Goal: Task Accomplishment & Management: Use online tool/utility

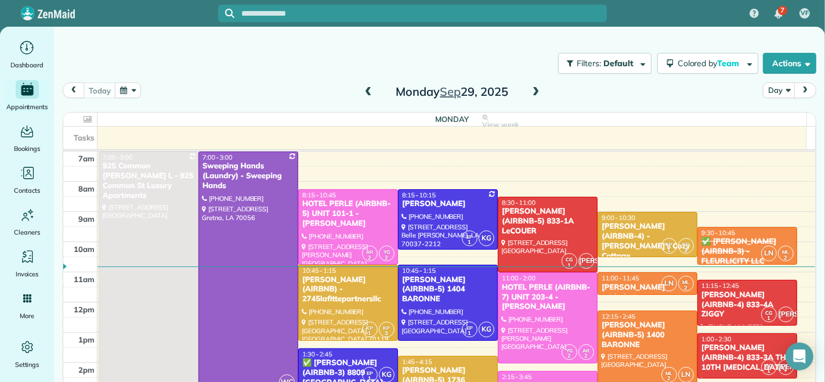
click at [363, 92] on span at bounding box center [368, 92] width 13 height 10
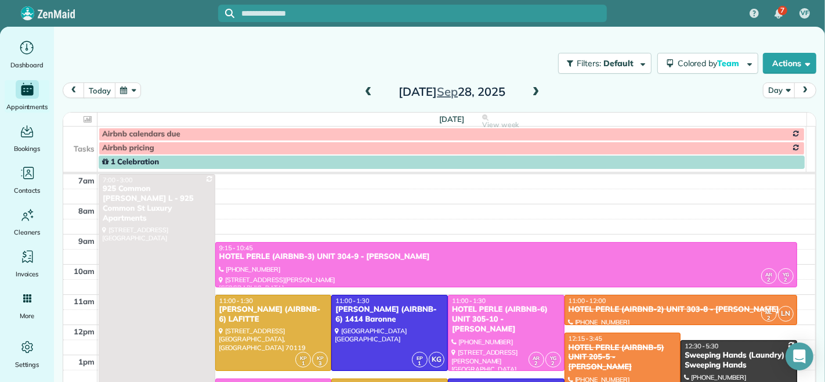
click at [366, 93] on span at bounding box center [368, 92] width 13 height 10
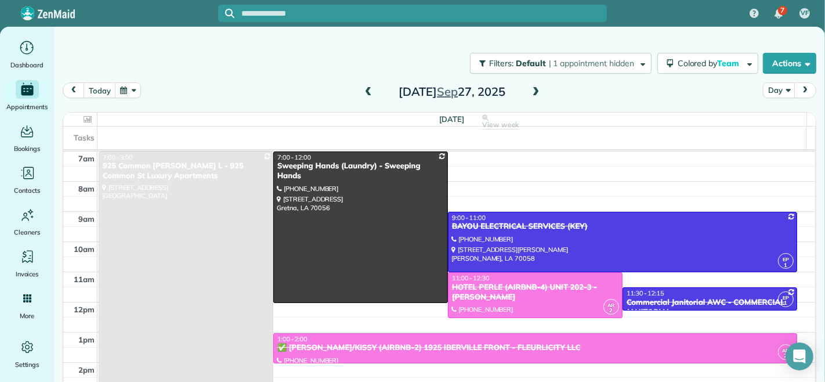
click at [367, 93] on span at bounding box center [368, 92] width 13 height 10
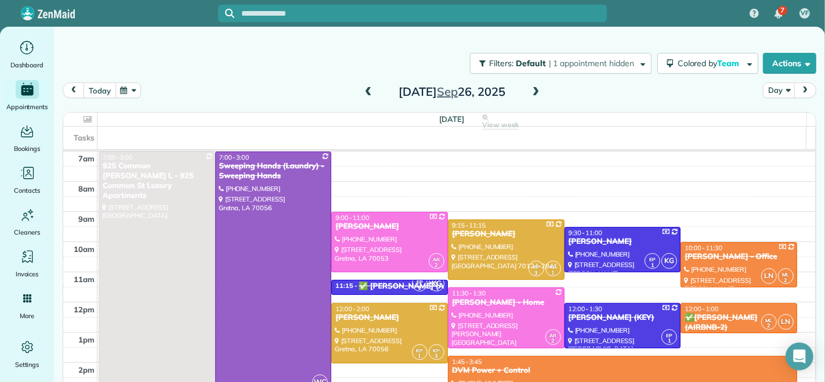
click at [96, 89] on button "today" at bounding box center [100, 90] width 32 height 16
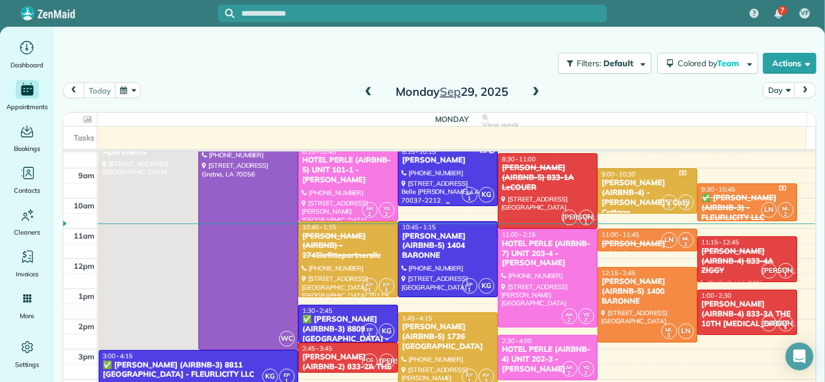
scroll to position [64, 0]
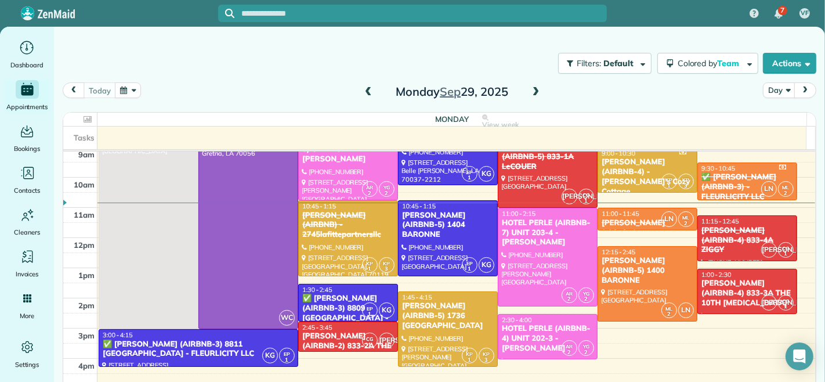
click at [362, 97] on span at bounding box center [368, 92] width 13 height 10
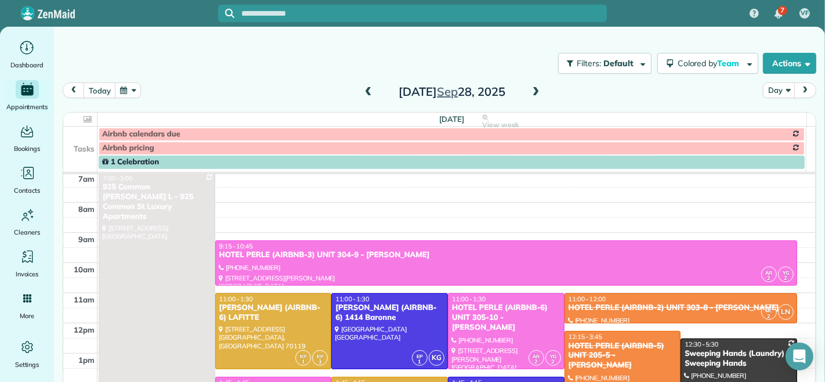
scroll to position [0, 0]
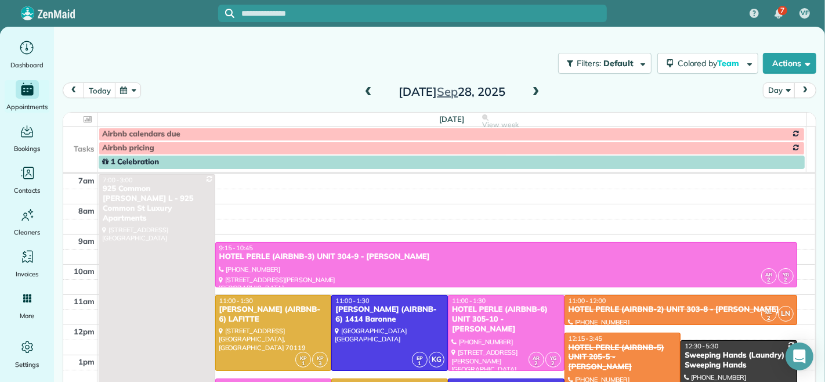
click at [530, 88] on span at bounding box center [536, 92] width 13 height 10
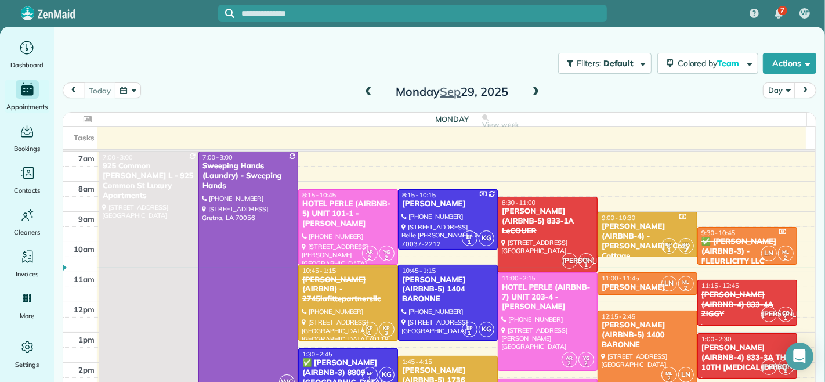
click at [370, 89] on div "Monday Sep 29, 2025" at bounding box center [452, 91] width 186 height 19
click at [363, 89] on span at bounding box center [368, 92] width 13 height 10
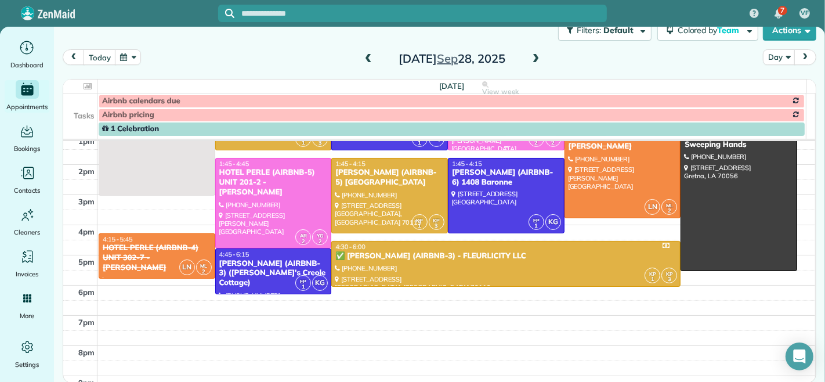
scroll to position [193, 0]
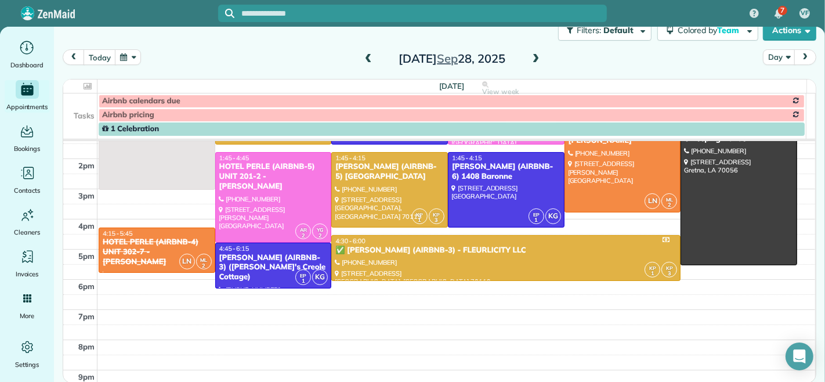
click at [531, 60] on span at bounding box center [536, 59] width 13 height 10
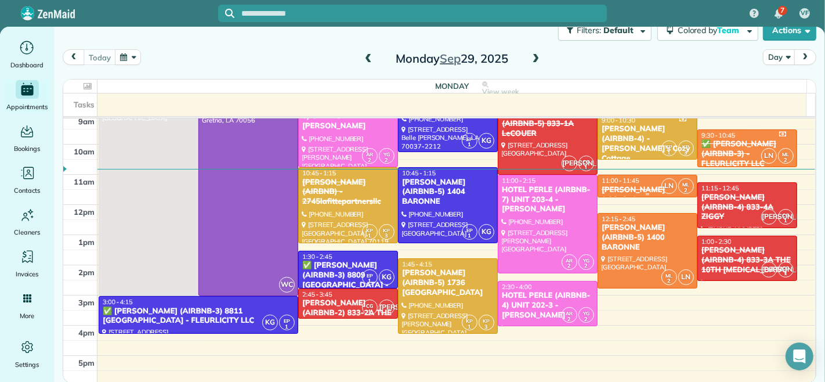
scroll to position [0, 0]
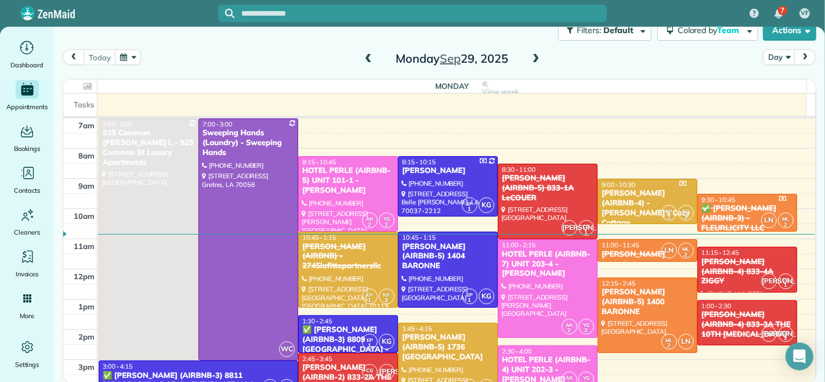
click at [532, 59] on span at bounding box center [536, 59] width 13 height 10
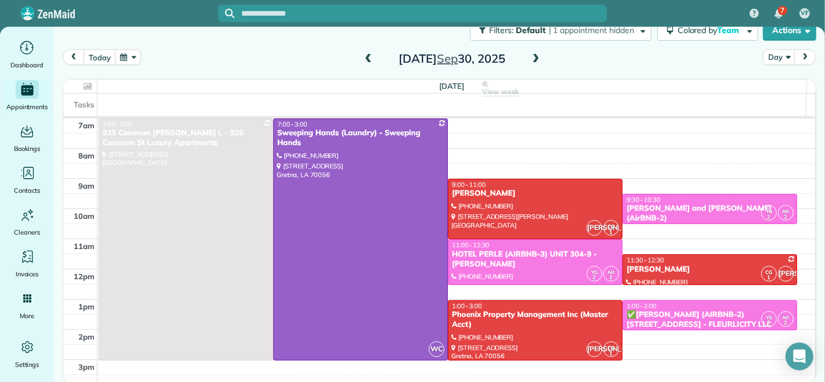
click at [533, 59] on span at bounding box center [536, 59] width 13 height 10
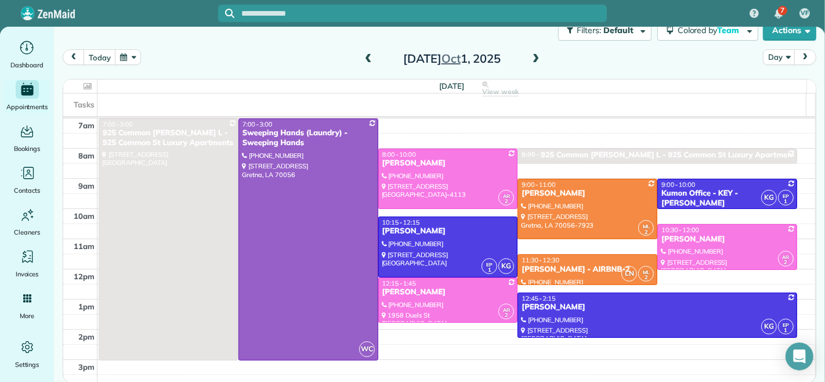
click at [362, 59] on span at bounding box center [368, 59] width 13 height 10
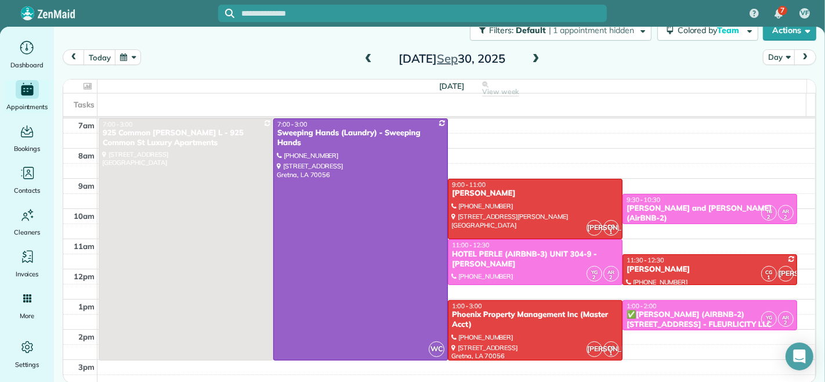
click at [362, 59] on span at bounding box center [368, 59] width 13 height 10
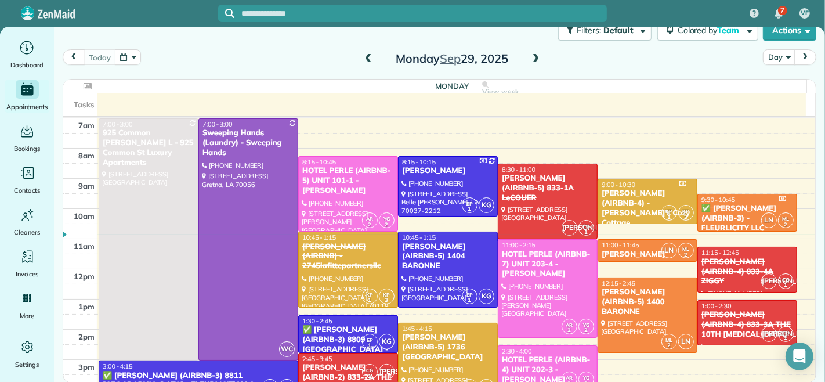
scroll to position [64, 0]
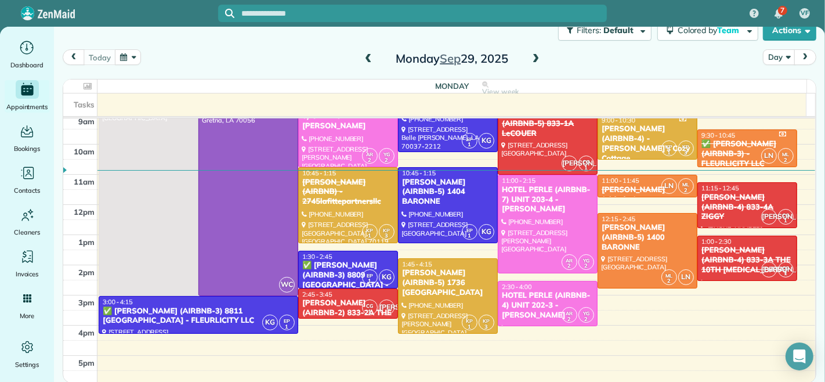
click at [362, 58] on span at bounding box center [368, 59] width 13 height 10
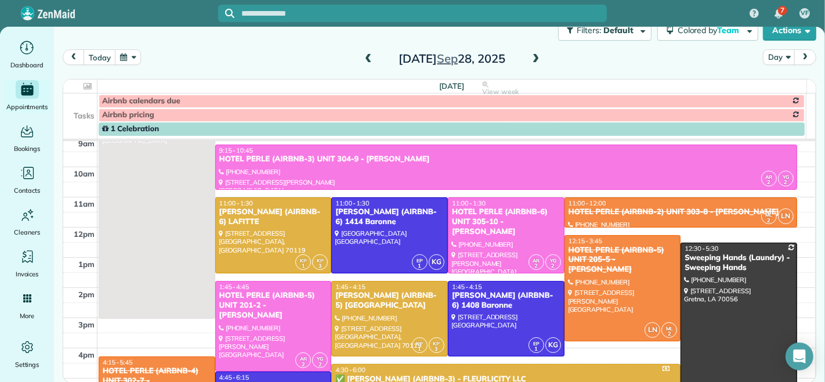
click at [531, 58] on span at bounding box center [536, 59] width 13 height 10
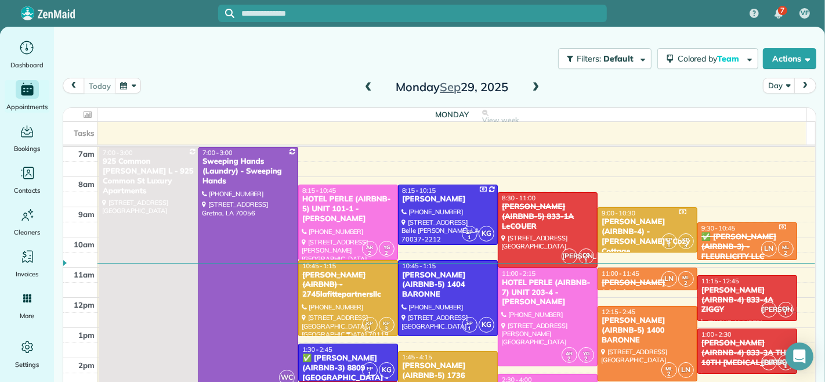
scroll to position [0, 0]
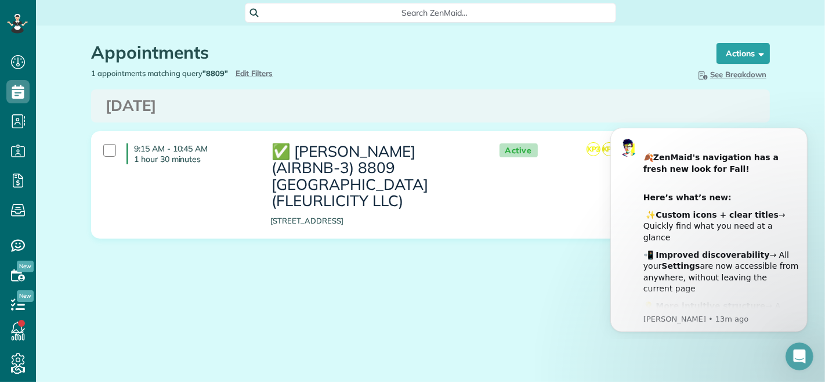
scroll to position [5, 5]
click at [509, 91] on div "Monday Sep 22, 2025" at bounding box center [430, 105] width 679 height 33
click at [254, 78] on span "Edit Filters" at bounding box center [255, 72] width 38 height 9
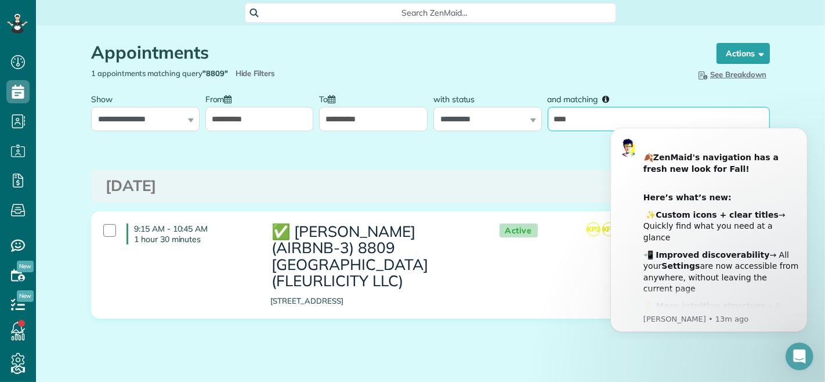
click at [577, 123] on input "****" at bounding box center [659, 119] width 222 height 24
type input "****"
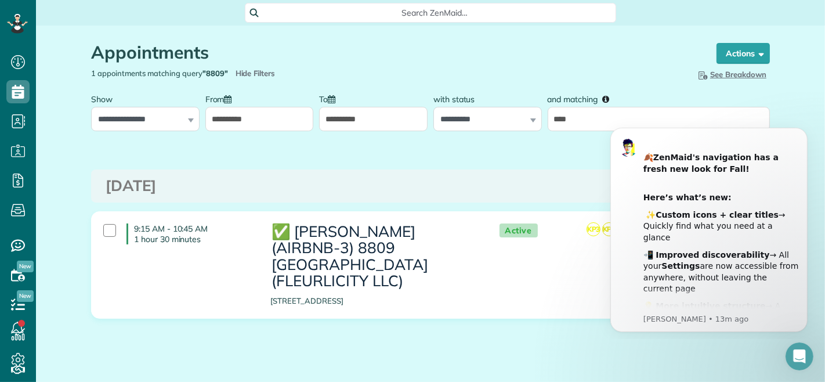
click at [410, 174] on div "Monday Sep 22, 2025" at bounding box center [430, 185] width 679 height 33
click at [355, 125] on input "**********" at bounding box center [373, 119] width 108 height 24
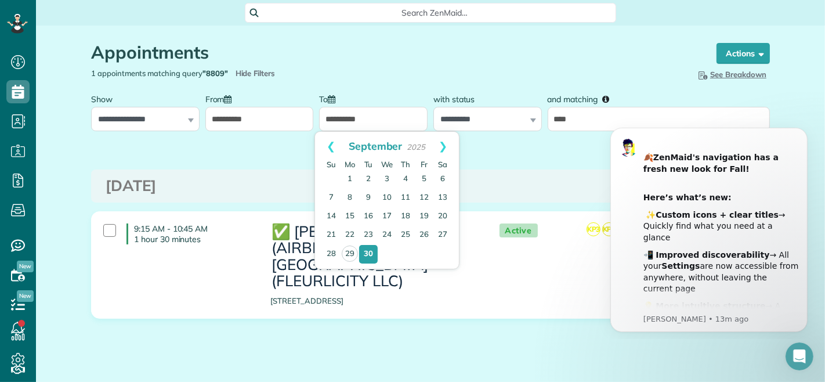
click at [248, 154] on div "**********" at bounding box center [430, 144] width 679 height 27
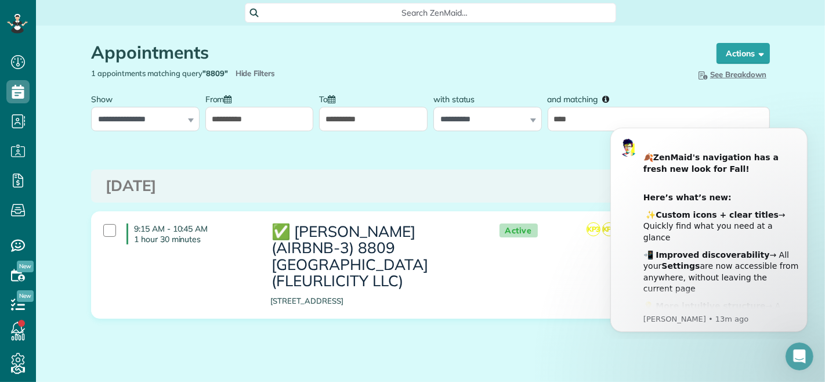
click at [551, 165] on div "Appointments the List View [2 min] Schedule Changes Actions Create Appointment …" at bounding box center [430, 216] width 696 height 380
click at [804, 130] on icon "Dismiss notification" at bounding box center [804, 130] width 6 height 6
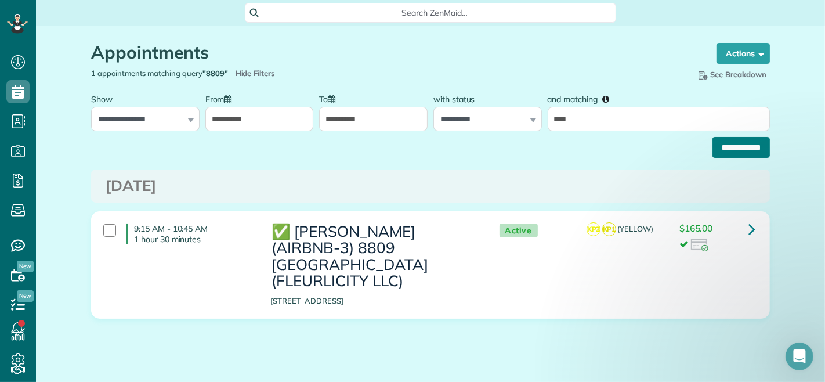
click at [712, 140] on input "**********" at bounding box center [740, 147] width 57 height 21
